Goal: Task Accomplishment & Management: Complete application form

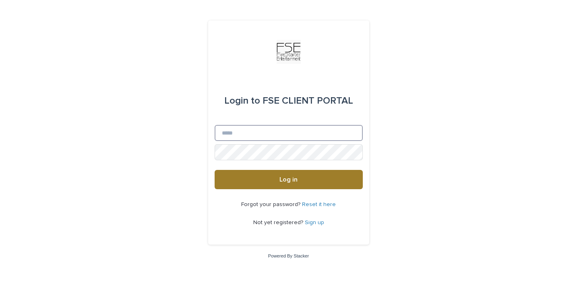
type input "**********"
click at [268, 181] on button "Log in" at bounding box center [288, 179] width 148 height 19
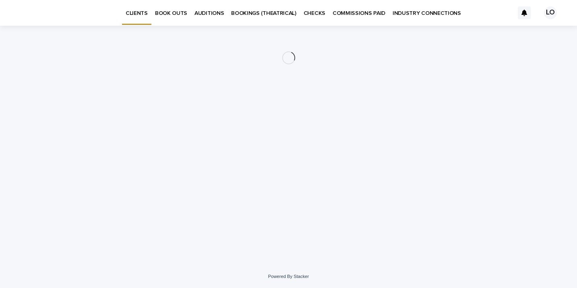
click at [422, 10] on p "INDUSTRY CONNECTIONS" at bounding box center [426, 8] width 68 height 17
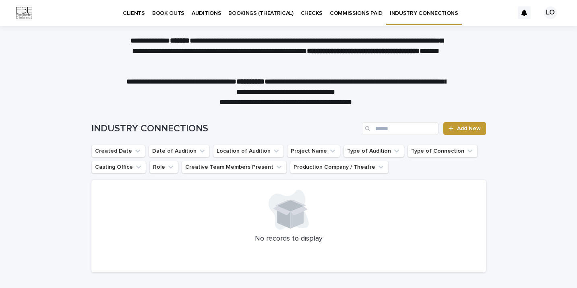
scroll to position [46, 0]
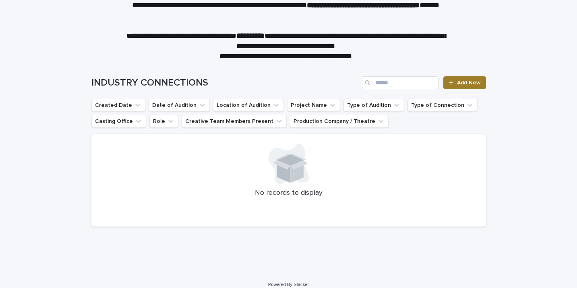
click at [467, 81] on span "Add New" at bounding box center [469, 83] width 24 height 6
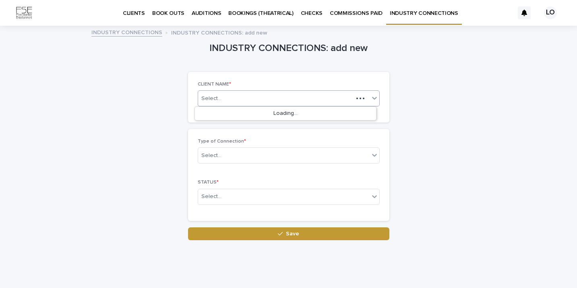
click at [229, 96] on div "Select..." at bounding box center [275, 98] width 155 height 13
type input "**********"
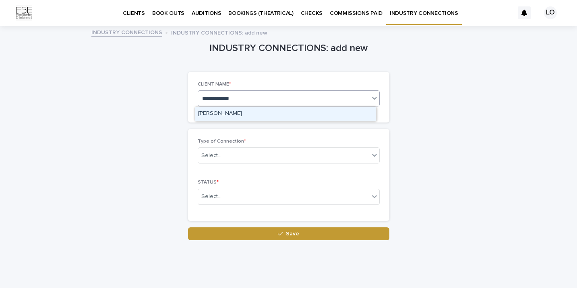
click at [263, 111] on div "[PERSON_NAME]" at bounding box center [285, 114] width 181 height 14
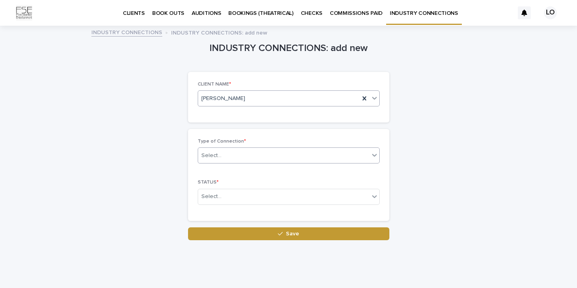
click at [243, 153] on div "Select..." at bounding box center [283, 155] width 171 height 13
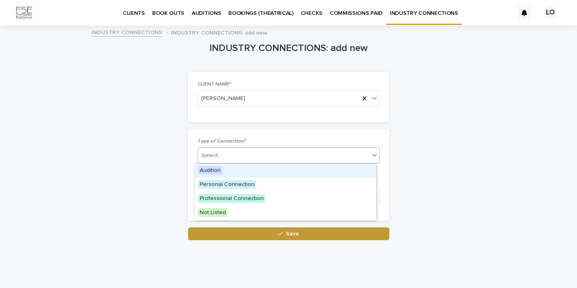
click at [236, 172] on div "Audition" at bounding box center [285, 171] width 181 height 14
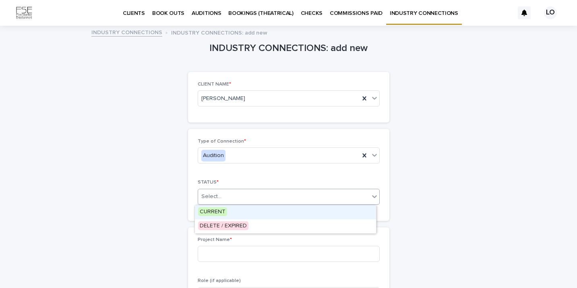
click at [235, 202] on div "Select..." at bounding box center [283, 196] width 171 height 13
click at [233, 213] on div "CURRENT" at bounding box center [285, 213] width 181 height 14
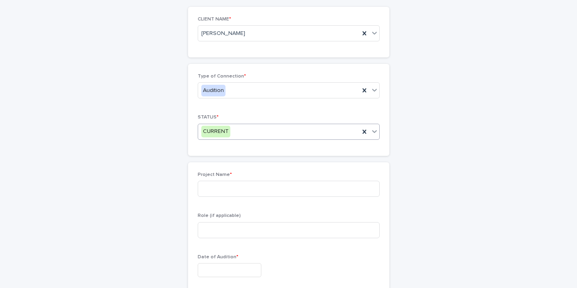
scroll to position [67, 0]
click at [245, 130] on div "CURRENT" at bounding box center [278, 129] width 161 height 13
click at [237, 187] on input at bounding box center [289, 187] width 182 height 16
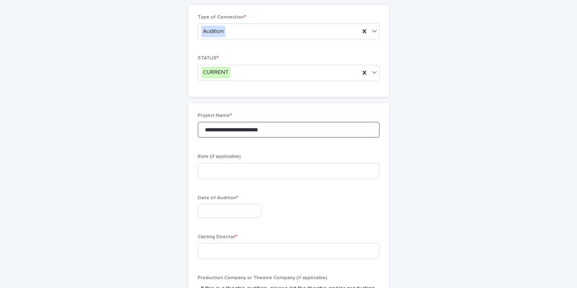
scroll to position [134, 0]
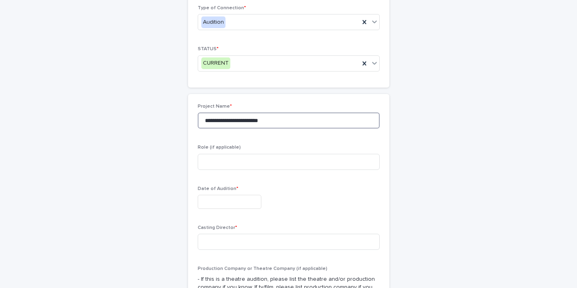
type input "**********"
click at [218, 201] on input "text" at bounding box center [230, 202] width 64 height 14
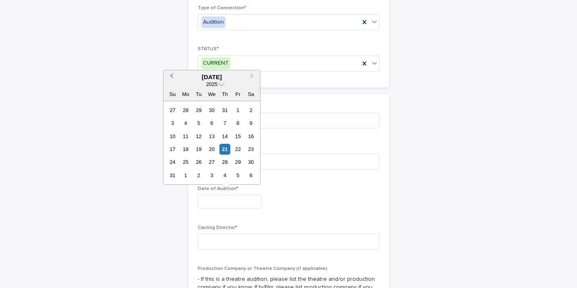
click at [171, 76] on span "Previous Month" at bounding box center [171, 77] width 0 height 11
click at [238, 151] on div "25" at bounding box center [237, 149] width 11 height 11
type input "**********"
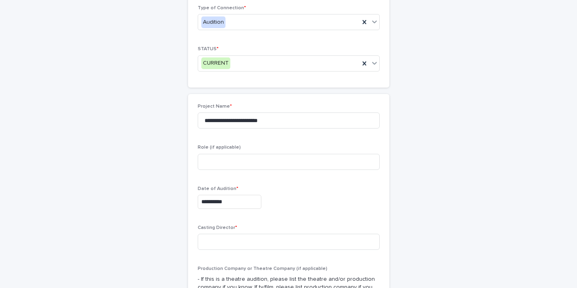
click at [289, 189] on p "Date of Audition *" at bounding box center [289, 189] width 182 height 6
click at [236, 245] on input at bounding box center [289, 242] width 182 height 16
drag, startPoint x: 214, startPoint y: 240, endPoint x: 149, endPoint y: 240, distance: 64.4
click at [151, 240] on div "**********" at bounding box center [288, 235] width 394 height 684
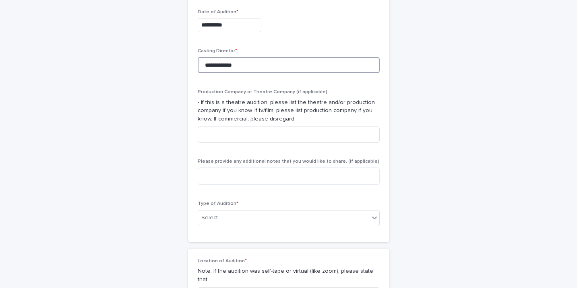
scroll to position [319, 0]
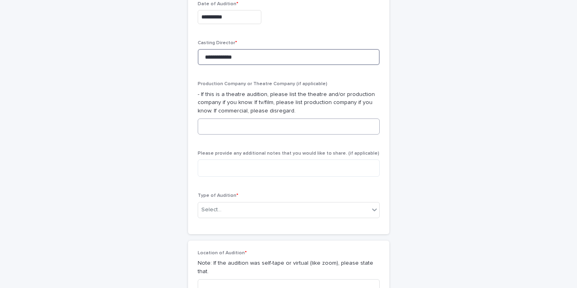
type input "**********"
click at [244, 128] on input at bounding box center [289, 127] width 182 height 16
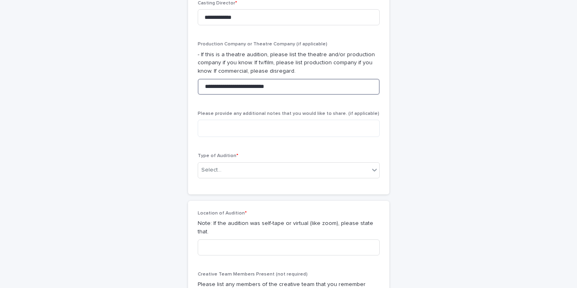
scroll to position [369, 0]
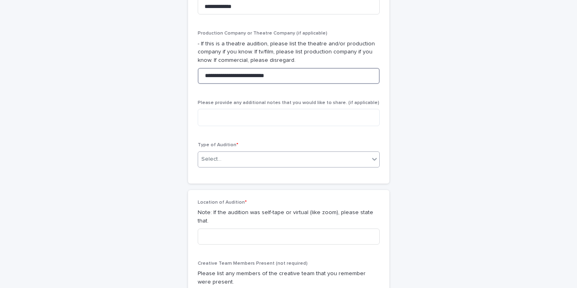
type input "**********"
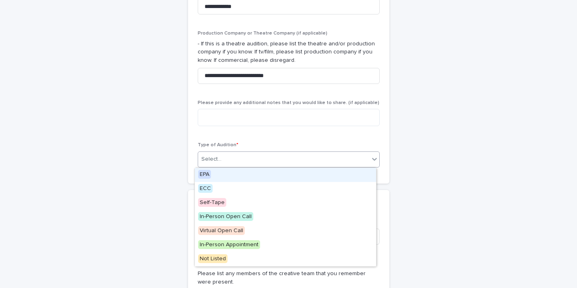
click at [249, 160] on div "Select..." at bounding box center [283, 159] width 171 height 13
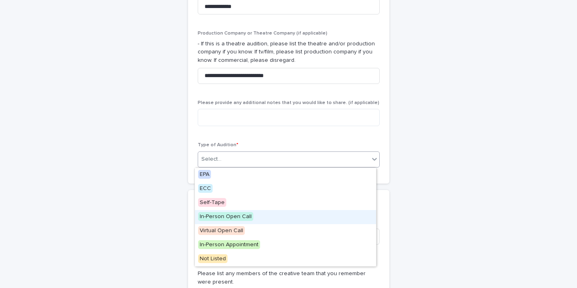
click at [238, 216] on span "In-Person Open Call" at bounding box center [225, 216] width 55 height 9
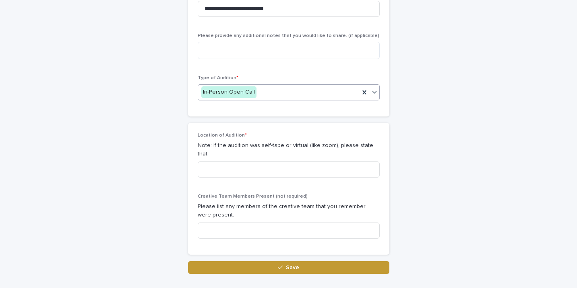
scroll to position [439, 0]
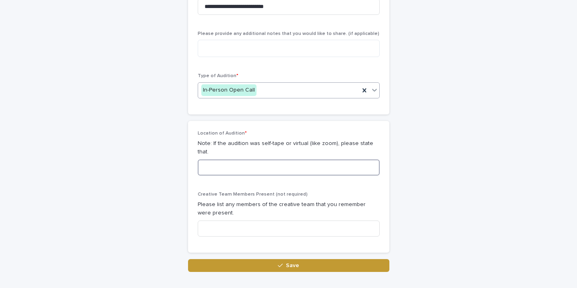
click at [250, 164] on input at bounding box center [289, 168] width 182 height 16
type input "*********"
click at [251, 177] on div "Location of Audition * Note: If the audition was self-tape or virtual (like zoo…" at bounding box center [289, 187] width 182 height 113
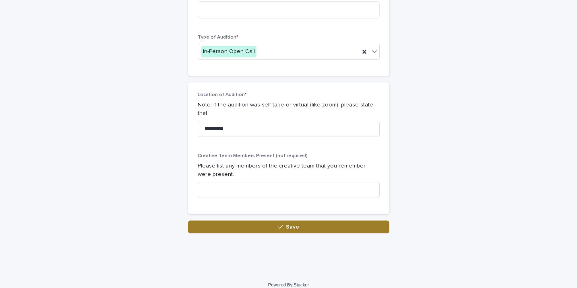
click at [288, 224] on span "Save" at bounding box center [292, 227] width 13 height 6
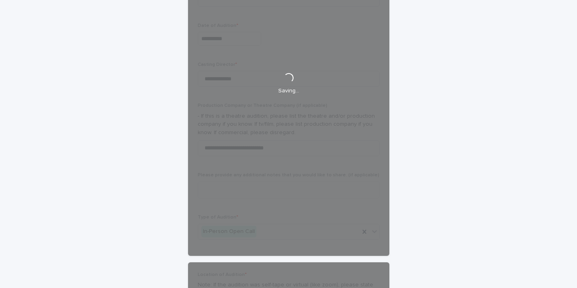
scroll to position [295, 0]
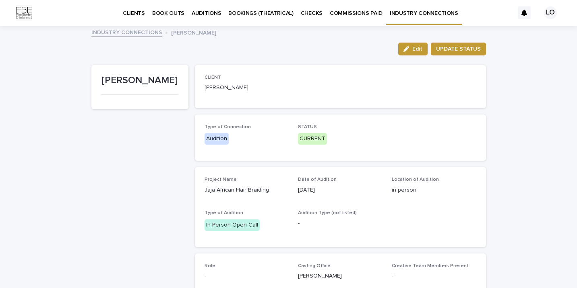
click at [416, 14] on p "INDUSTRY CONNECTIONS" at bounding box center [423, 8] width 68 height 17
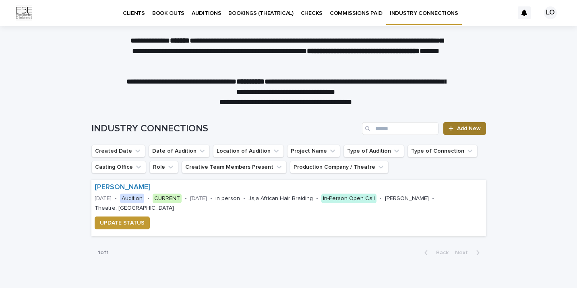
click at [459, 128] on span "Add New" at bounding box center [469, 129] width 24 height 6
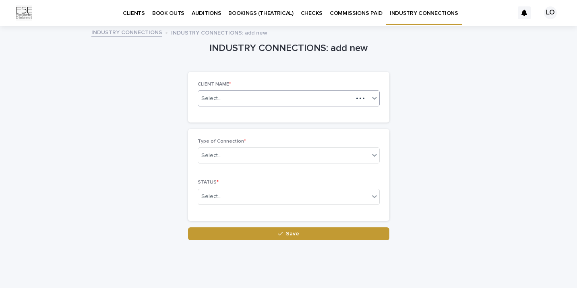
click at [208, 98] on div "Select..." at bounding box center [211, 99] width 20 height 8
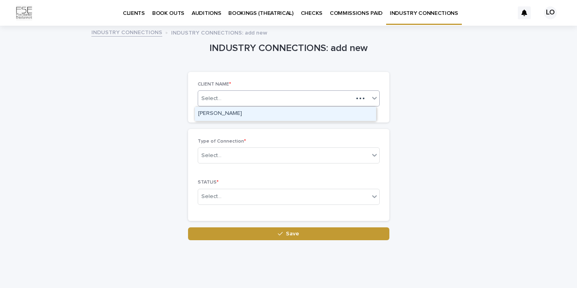
click at [220, 112] on div "[PERSON_NAME]" at bounding box center [285, 114] width 181 height 14
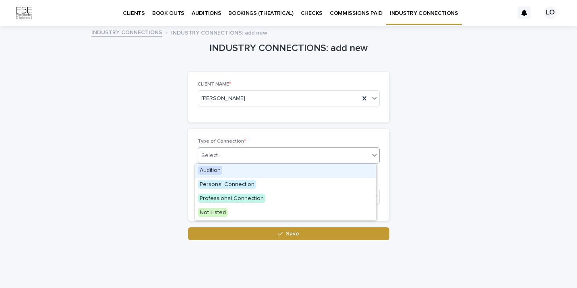
click at [217, 152] on div "Select..." at bounding box center [211, 156] width 20 height 8
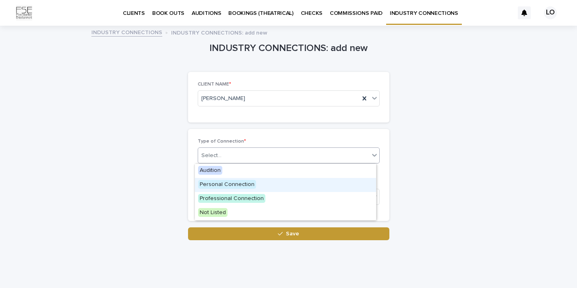
click at [233, 185] on span "Personal Connection" at bounding box center [227, 184] width 58 height 9
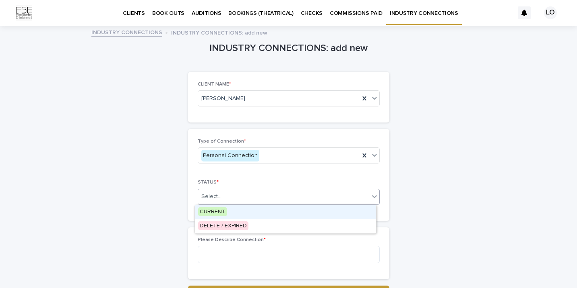
click at [255, 195] on div "Select..." at bounding box center [283, 196] width 171 height 13
click at [235, 209] on div "CURRENT" at bounding box center [285, 213] width 181 height 14
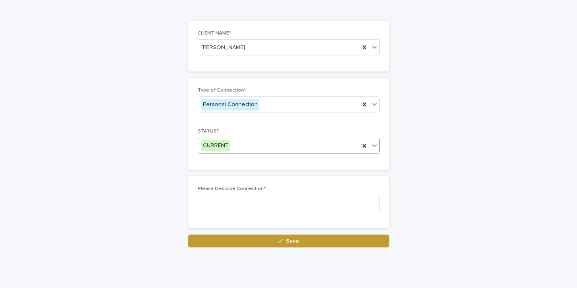
scroll to position [60, 0]
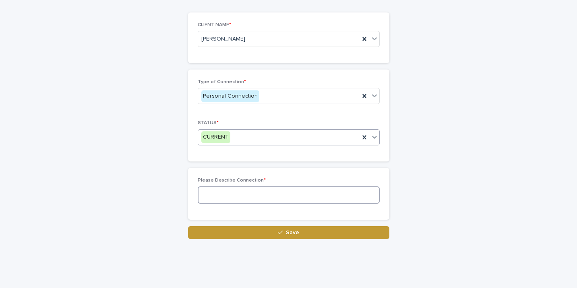
click at [236, 195] on textarea at bounding box center [289, 195] width 182 height 17
click at [253, 194] on textarea "**********" at bounding box center [289, 195] width 182 height 17
click at [303, 194] on textarea "**********" at bounding box center [289, 195] width 182 height 17
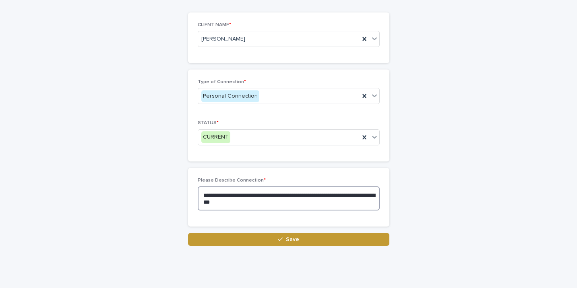
click at [310, 196] on textarea "**********" at bounding box center [289, 199] width 182 height 24
click at [290, 202] on textarea "**********" at bounding box center [289, 199] width 182 height 24
type textarea "**********"
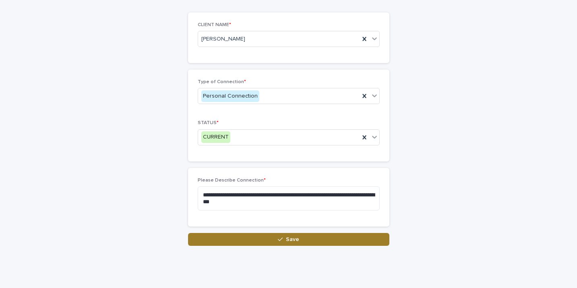
click at [281, 237] on div "button" at bounding box center [282, 240] width 8 height 6
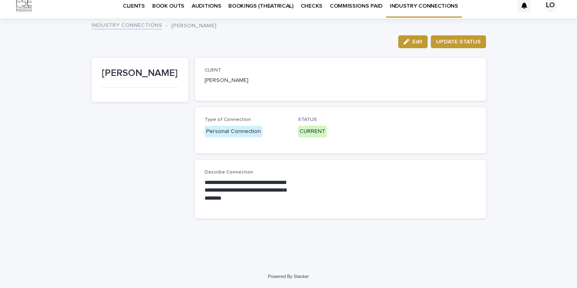
scroll to position [7, 0]
click at [403, 39] on icon "button" at bounding box center [406, 42] width 6 height 6
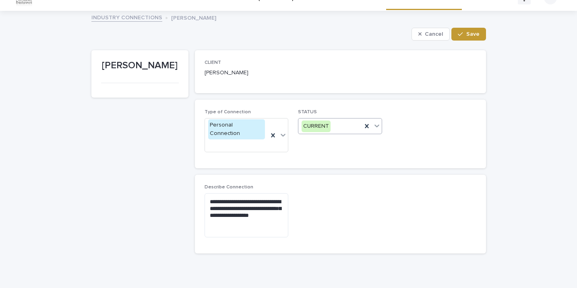
scroll to position [0, 0]
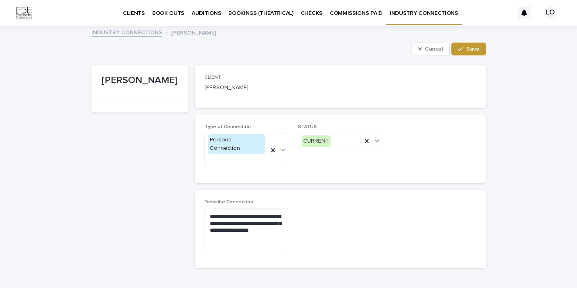
click at [212, 84] on p "[PERSON_NAME]" at bounding box center [246, 88] width 84 height 8
click at [427, 47] on span "Cancel" at bounding box center [433, 49] width 18 height 6
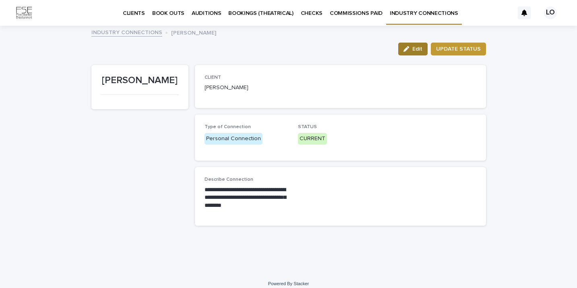
click at [416, 49] on span "Edit" at bounding box center [417, 49] width 10 height 6
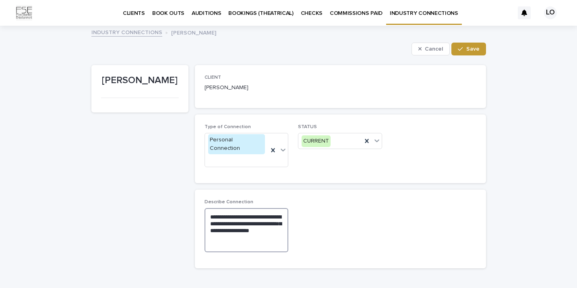
click at [259, 221] on textarea "**********" at bounding box center [246, 230] width 84 height 44
click at [428, 49] on span "Cancel" at bounding box center [433, 49] width 18 height 6
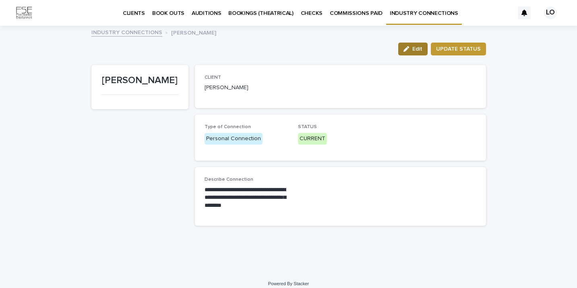
click at [420, 50] on span "Edit" at bounding box center [417, 49] width 10 height 6
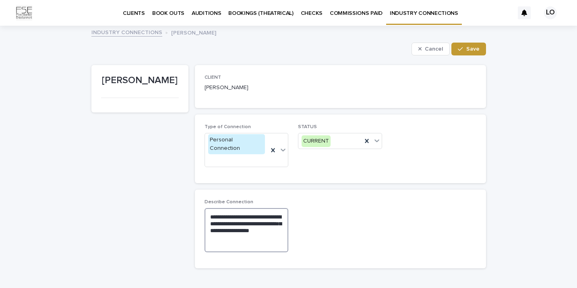
drag, startPoint x: 272, startPoint y: 222, endPoint x: 204, endPoint y: 205, distance: 70.5
click at [204, 208] on textarea "**********" at bounding box center [246, 230] width 84 height 44
type textarea "**********"
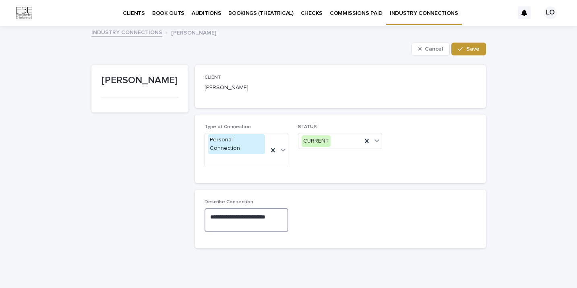
drag, startPoint x: 284, startPoint y: 201, endPoint x: 175, endPoint y: 201, distance: 108.6
click at [177, 201] on div "**********" at bounding box center [288, 156] width 394 height 200
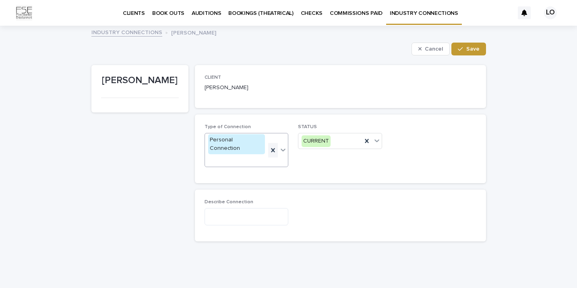
click at [271, 148] on icon at bounding box center [273, 150] width 4 height 4
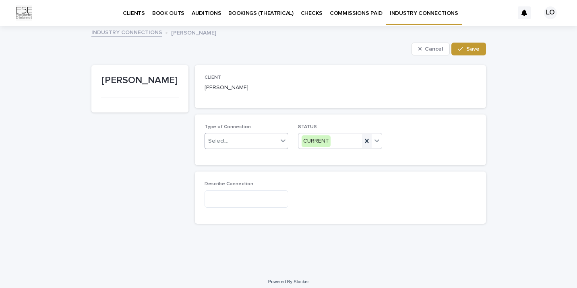
click at [365, 142] on icon at bounding box center [367, 141] width 4 height 4
click at [419, 49] on icon "button" at bounding box center [420, 49] width 4 height 6
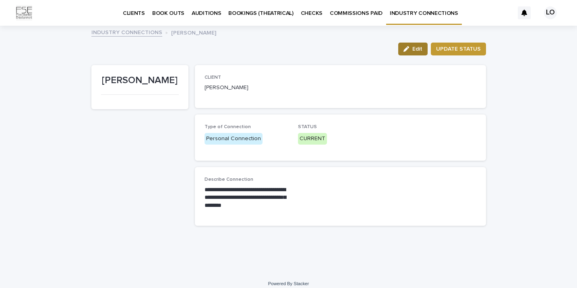
click at [412, 49] on span "Edit" at bounding box center [417, 49] width 10 height 6
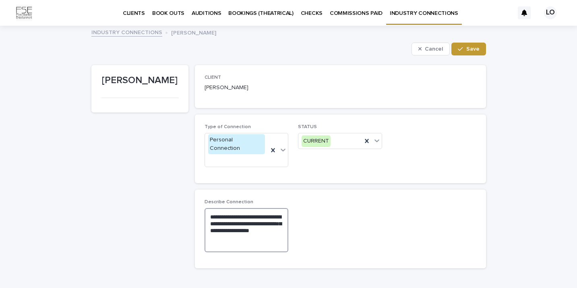
drag, startPoint x: 244, startPoint y: 221, endPoint x: 215, endPoint y: 199, distance: 36.5
click at [215, 208] on textarea "**********" at bounding box center [246, 230] width 84 height 44
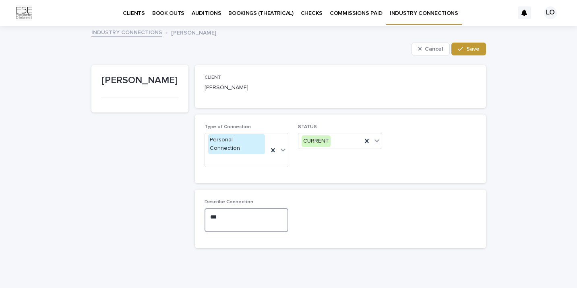
type textarea "*"
click at [271, 148] on icon at bounding box center [273, 150] width 4 height 4
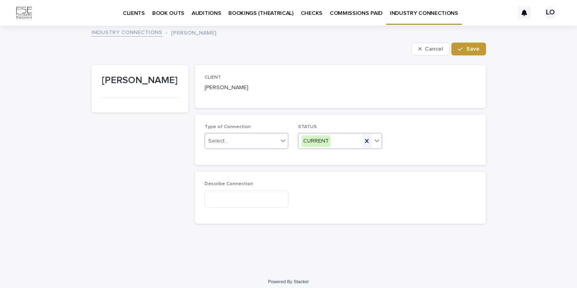
click at [363, 143] on icon at bounding box center [366, 141] width 8 height 8
click at [458, 52] on button "Save" at bounding box center [468, 49] width 34 height 13
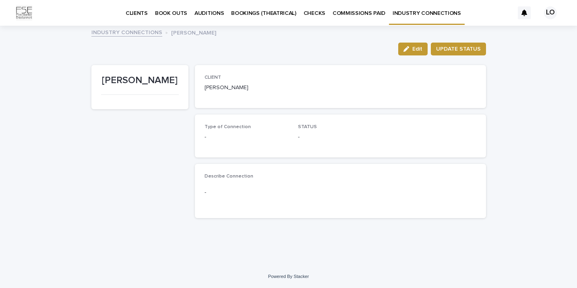
click at [411, 19] on link "INDUSTRY CONNECTIONS" at bounding box center [427, 12] width 76 height 24
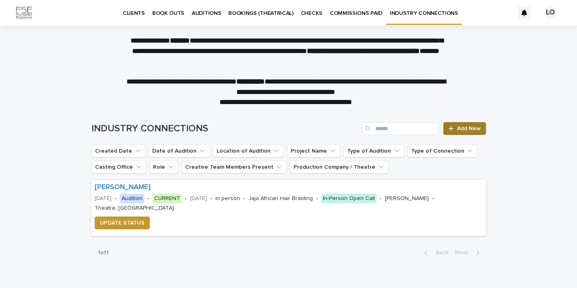
click at [465, 123] on link "Add New" at bounding box center [464, 128] width 42 height 13
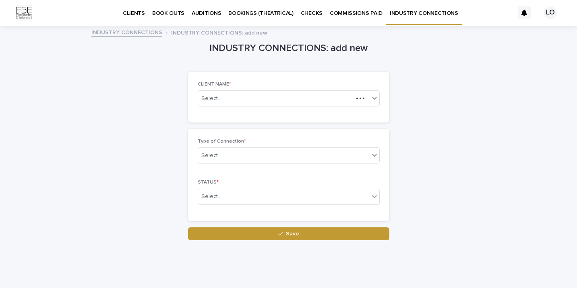
scroll to position [15, 0]
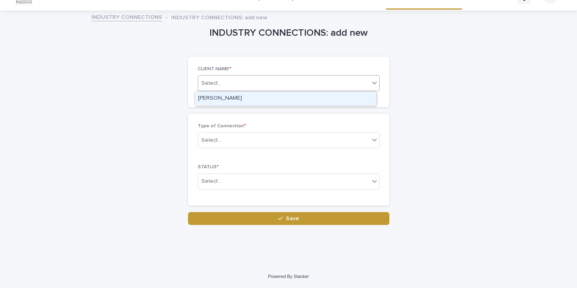
click at [239, 81] on div "Select..." at bounding box center [283, 83] width 171 height 13
click at [238, 97] on div "[PERSON_NAME]" at bounding box center [285, 99] width 181 height 14
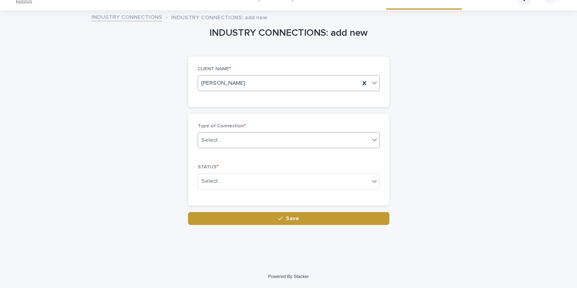
click at [240, 138] on div "Select..." at bounding box center [283, 140] width 171 height 13
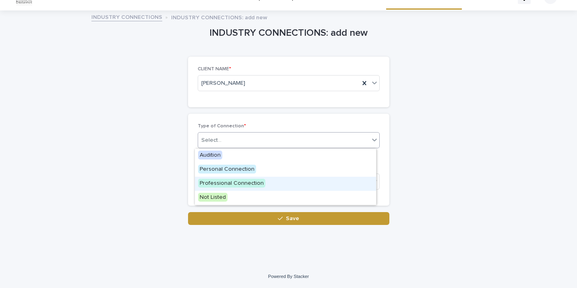
click at [239, 184] on span "Professional Connection" at bounding box center [231, 183] width 67 height 9
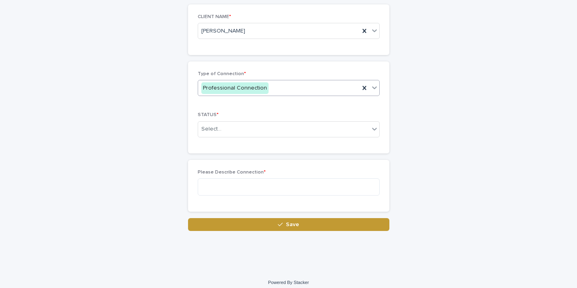
scroll to position [74, 0]
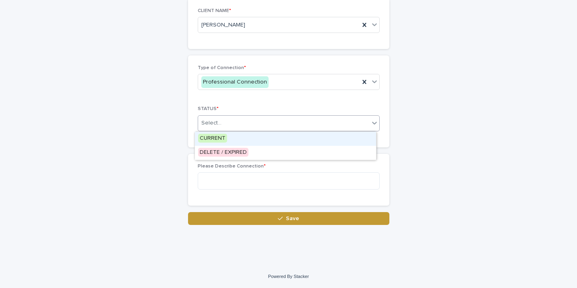
click at [229, 124] on div "Select..." at bounding box center [283, 123] width 171 height 13
click at [228, 142] on div "CURRENT" at bounding box center [285, 139] width 181 height 14
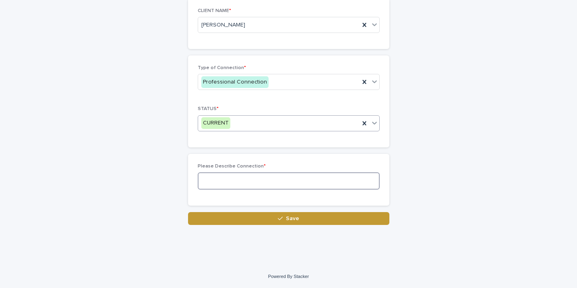
click at [230, 184] on textarea at bounding box center [289, 181] width 182 height 17
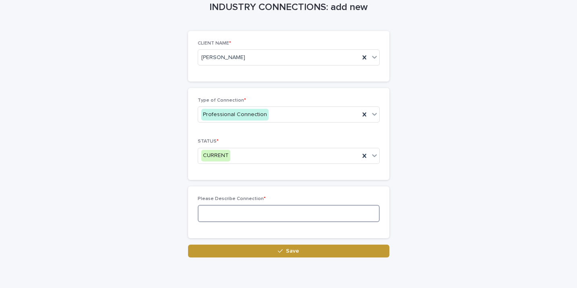
scroll to position [0, 0]
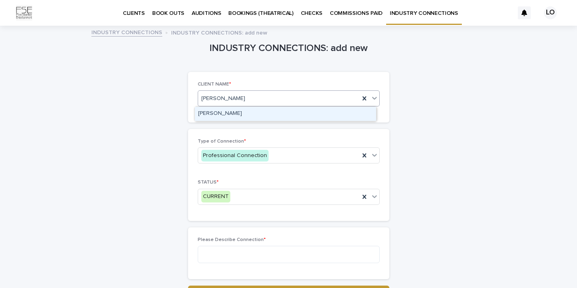
click at [373, 98] on icon at bounding box center [374, 98] width 8 height 8
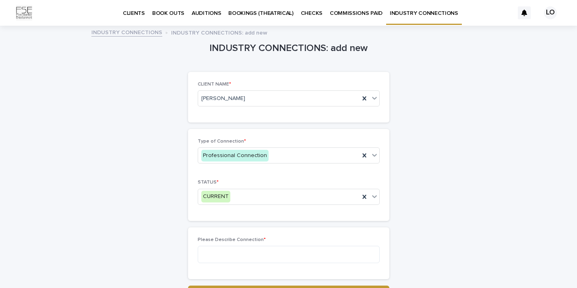
click at [331, 86] on p "CLIENT NAME *" at bounding box center [289, 85] width 182 height 6
